Goal: Information Seeking & Learning: Learn about a topic

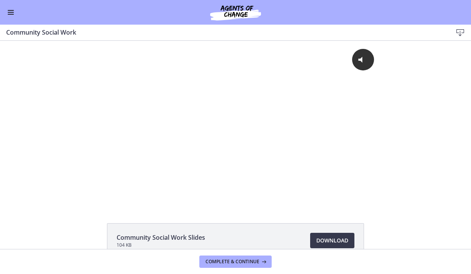
click at [12, 9] on button "Enable menu" at bounding box center [10, 12] width 9 height 9
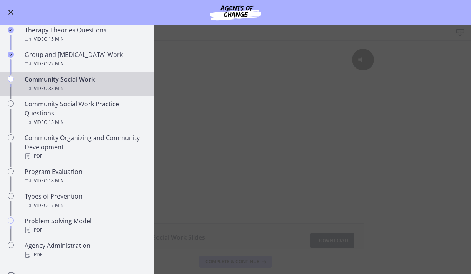
scroll to position [338, 0]
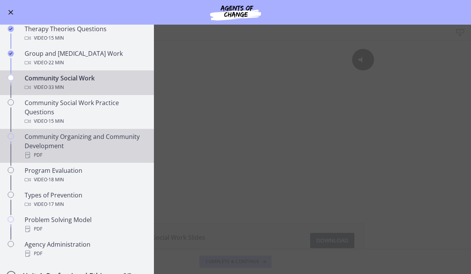
click at [112, 155] on div "PDF" at bounding box center [85, 154] width 120 height 9
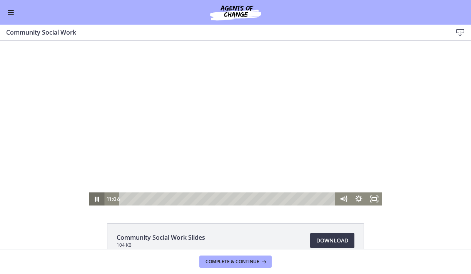
click at [96, 198] on icon "Pause" at bounding box center [96, 198] width 15 height 13
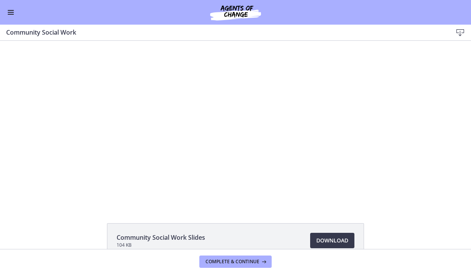
click at [10, 7] on div "Go to Dashboard" at bounding box center [235, 12] width 471 height 25
click at [9, 12] on span "Enable menu" at bounding box center [11, 12] width 6 height 1
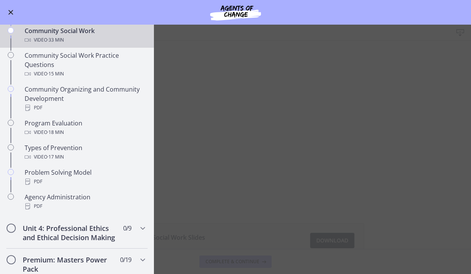
scroll to position [392, 0]
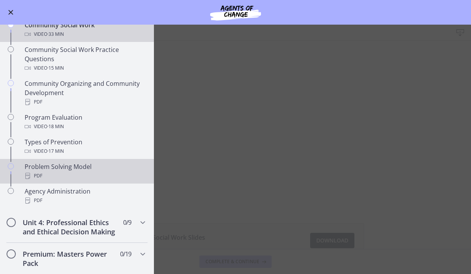
click at [82, 177] on div "PDF" at bounding box center [85, 175] width 120 height 9
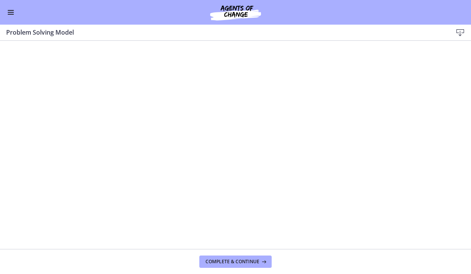
click at [12, 17] on div "Go to Dashboard" at bounding box center [235, 12] width 471 height 25
click at [8, 13] on button "Enable menu" at bounding box center [10, 12] width 9 height 9
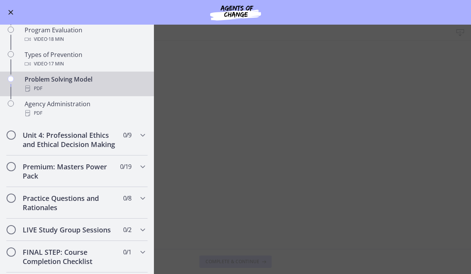
scroll to position [492, 0]
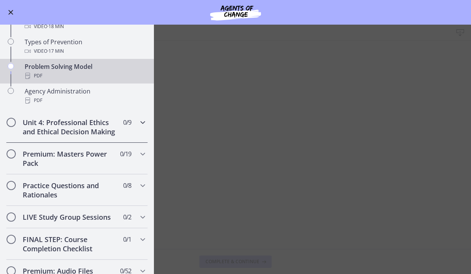
click at [141, 123] on icon "Chapters" at bounding box center [142, 122] width 9 height 9
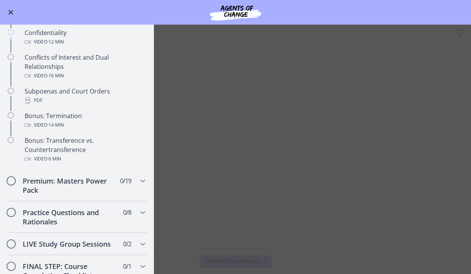
scroll to position [417, 0]
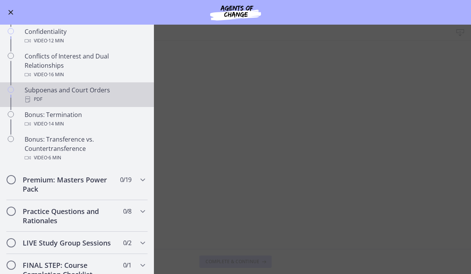
click at [80, 98] on div "Subpoenas and Court Orders PDF" at bounding box center [85, 94] width 120 height 18
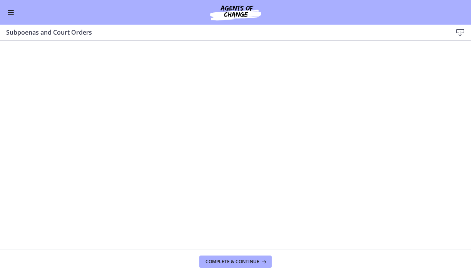
click at [11, 9] on button "Enable menu" at bounding box center [10, 12] width 9 height 9
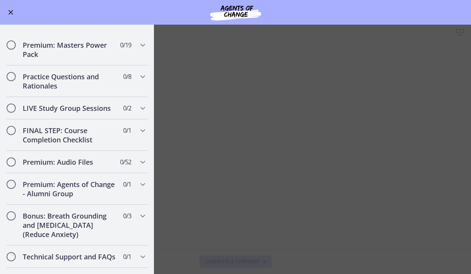
scroll to position [553, 0]
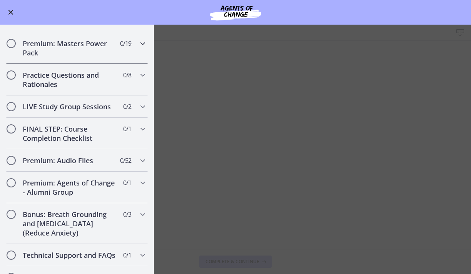
click at [132, 61] on div "Premium: Masters Power Pack 0 / 19 Completed" at bounding box center [77, 48] width 142 height 32
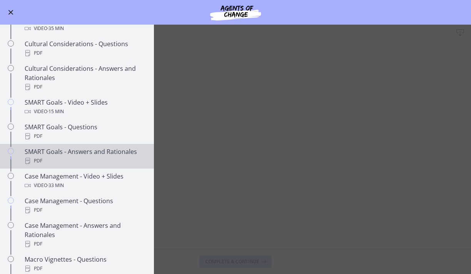
click at [78, 165] on div "PDF" at bounding box center [85, 160] width 120 height 9
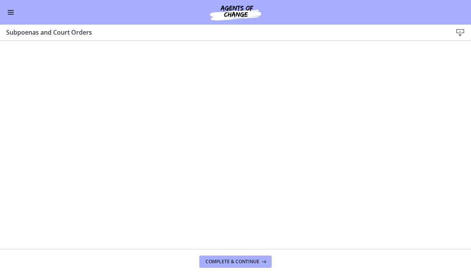
click at [15, 12] on div "Go to Dashboard" at bounding box center [235, 12] width 471 height 25
click at [7, 12] on button "Enable menu" at bounding box center [10, 12] width 9 height 9
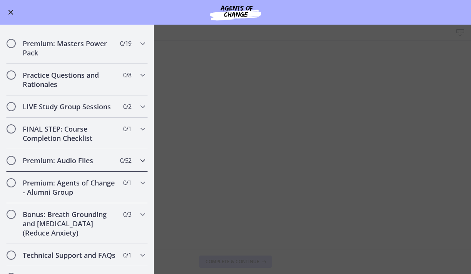
click at [138, 165] on icon "Chapters" at bounding box center [142, 160] width 9 height 9
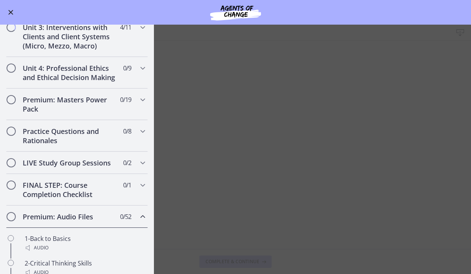
scroll to position [243, 0]
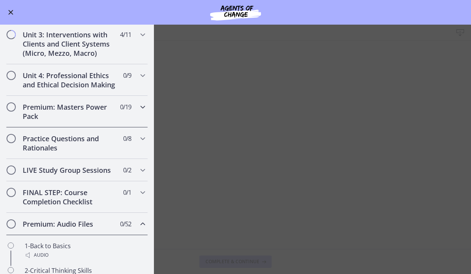
click at [138, 112] on icon "Chapters" at bounding box center [142, 106] width 9 height 9
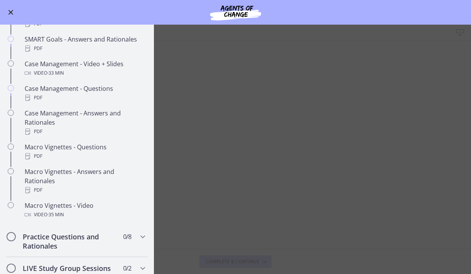
scroll to position [681, 0]
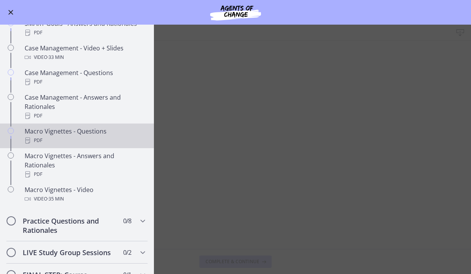
click at [89, 145] on div "PDF" at bounding box center [85, 140] width 120 height 9
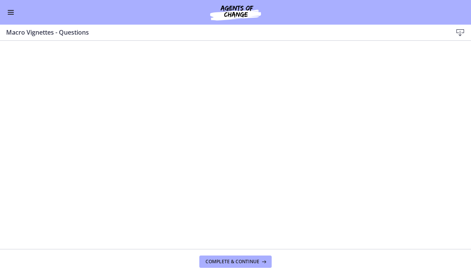
click at [17, 11] on div "Go to Dashboard" at bounding box center [235, 12] width 471 height 25
click at [12, 12] on span "Enable menu" at bounding box center [11, 12] width 6 height 1
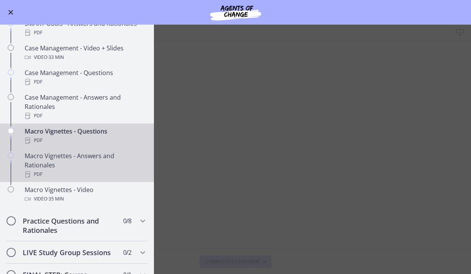
click at [121, 178] on div "PDF" at bounding box center [85, 174] width 120 height 9
